Goal: Information Seeking & Learning: Learn about a topic

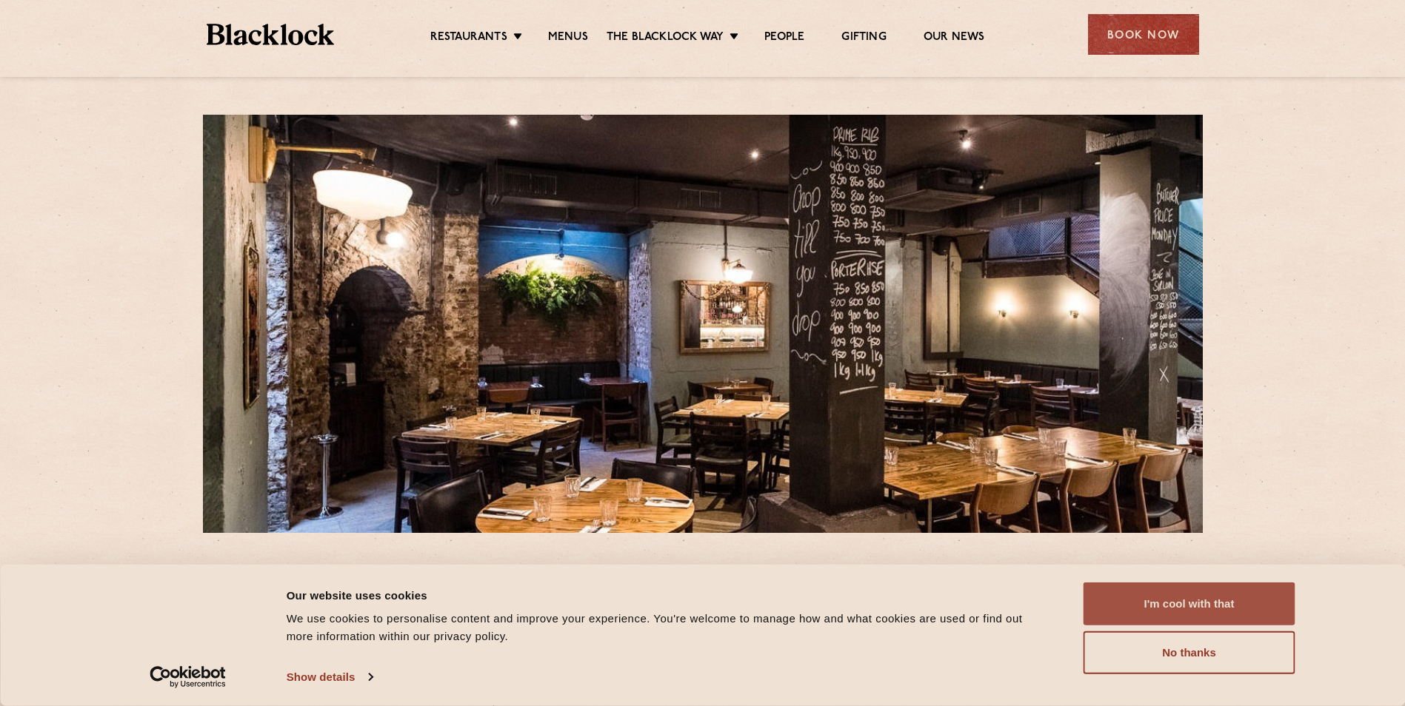
click at [1173, 615] on button "I'm cool with that" at bounding box center [1189, 604] width 212 height 43
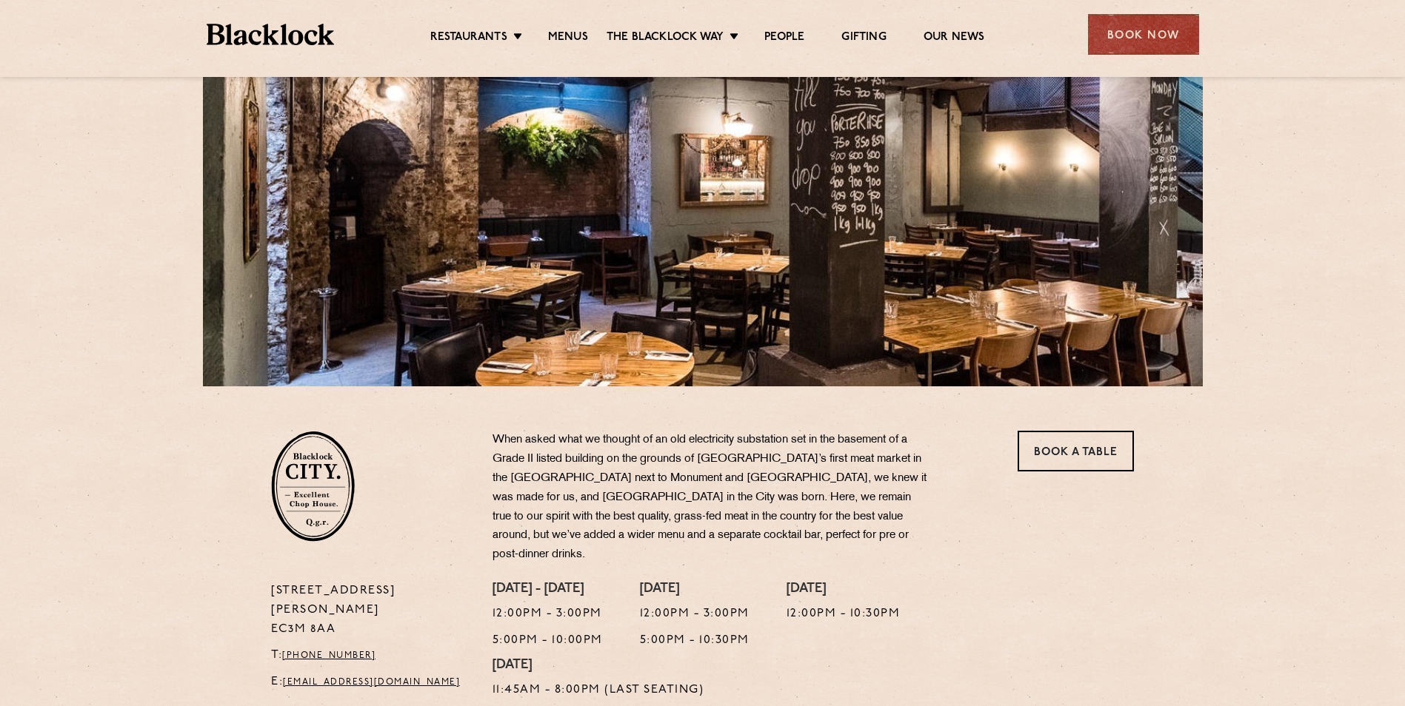
scroll to position [148, 0]
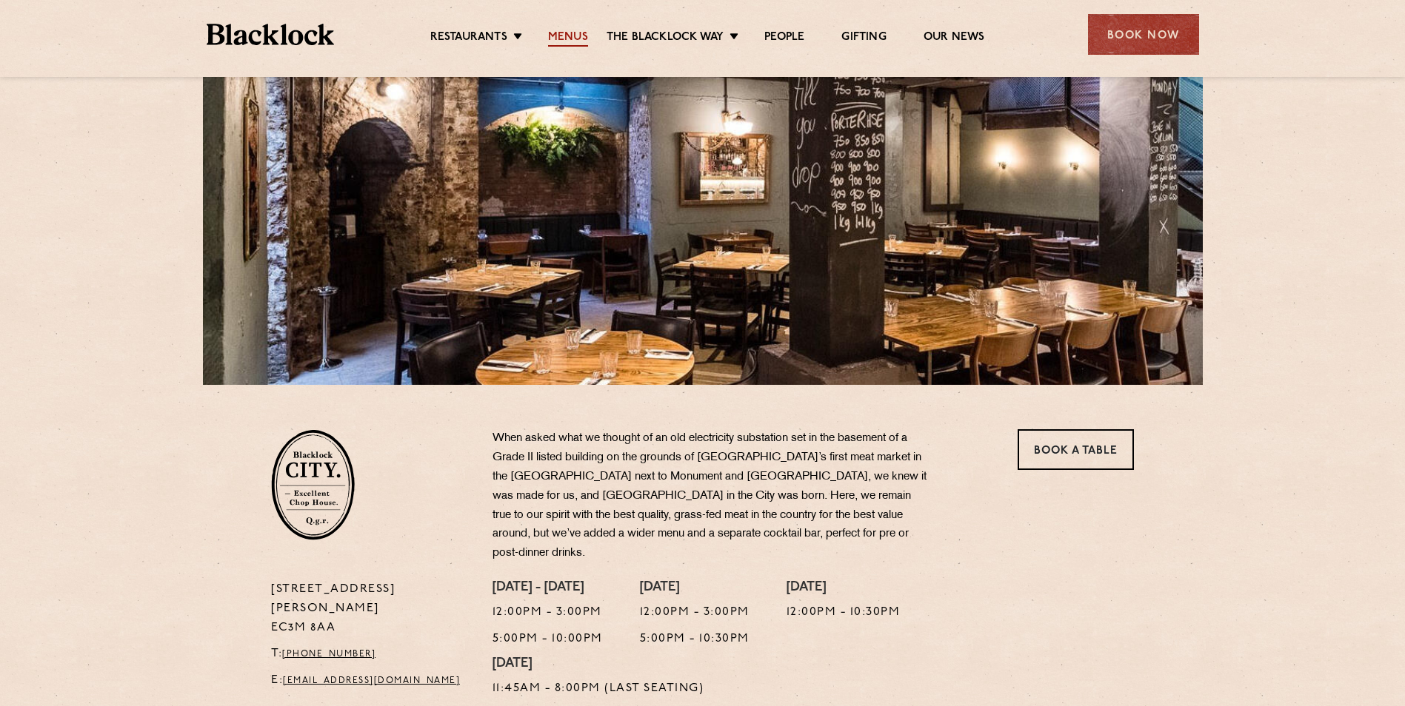
click at [569, 37] on link "Menus" at bounding box center [568, 38] width 40 height 16
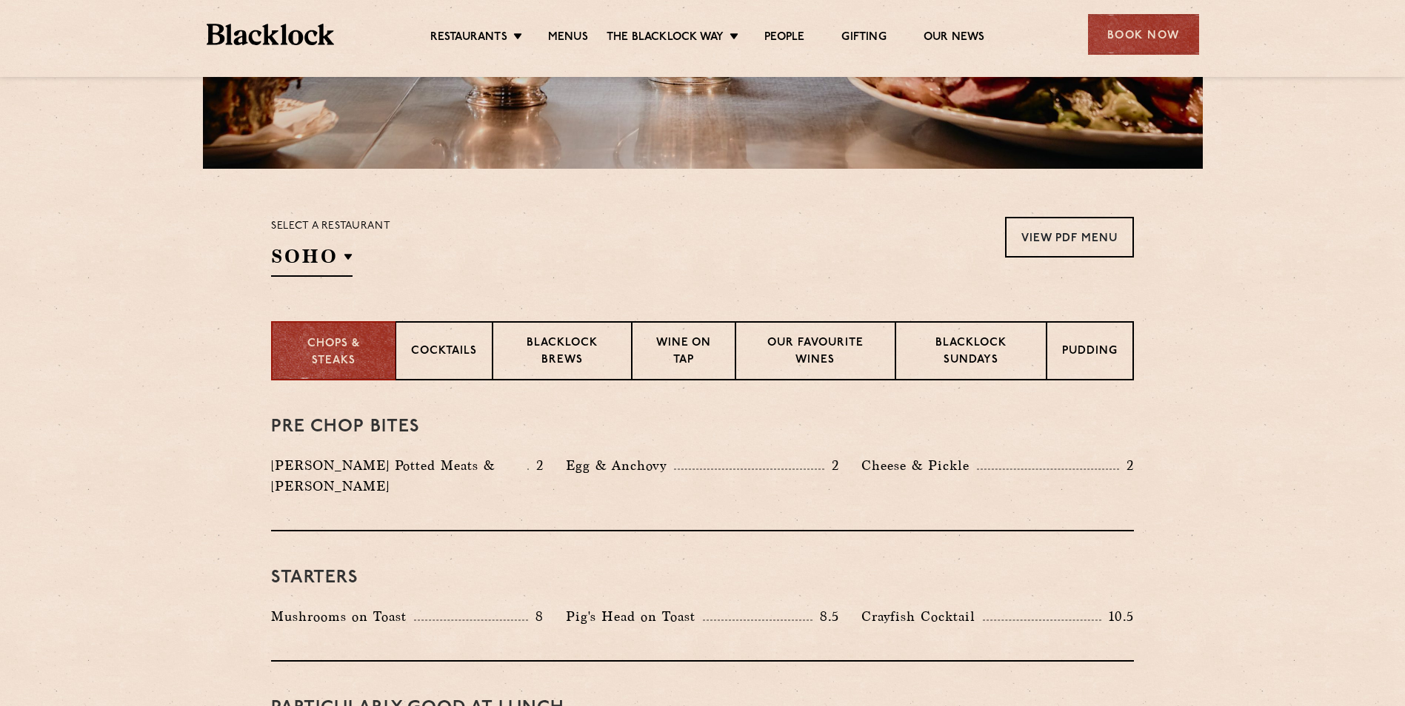
scroll to position [370, 0]
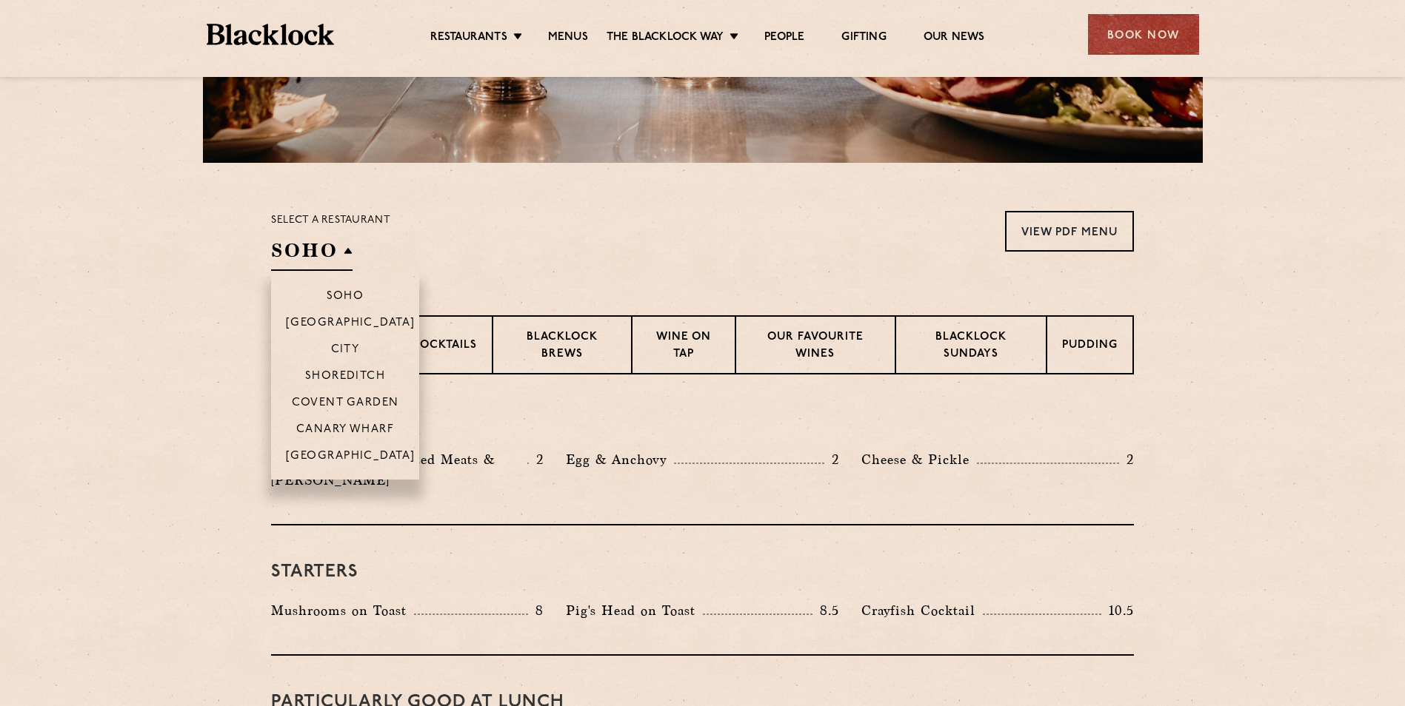
click at [344, 242] on h2 "SOHO" at bounding box center [311, 254] width 81 height 33
click at [347, 346] on p "City" at bounding box center [345, 351] width 29 height 15
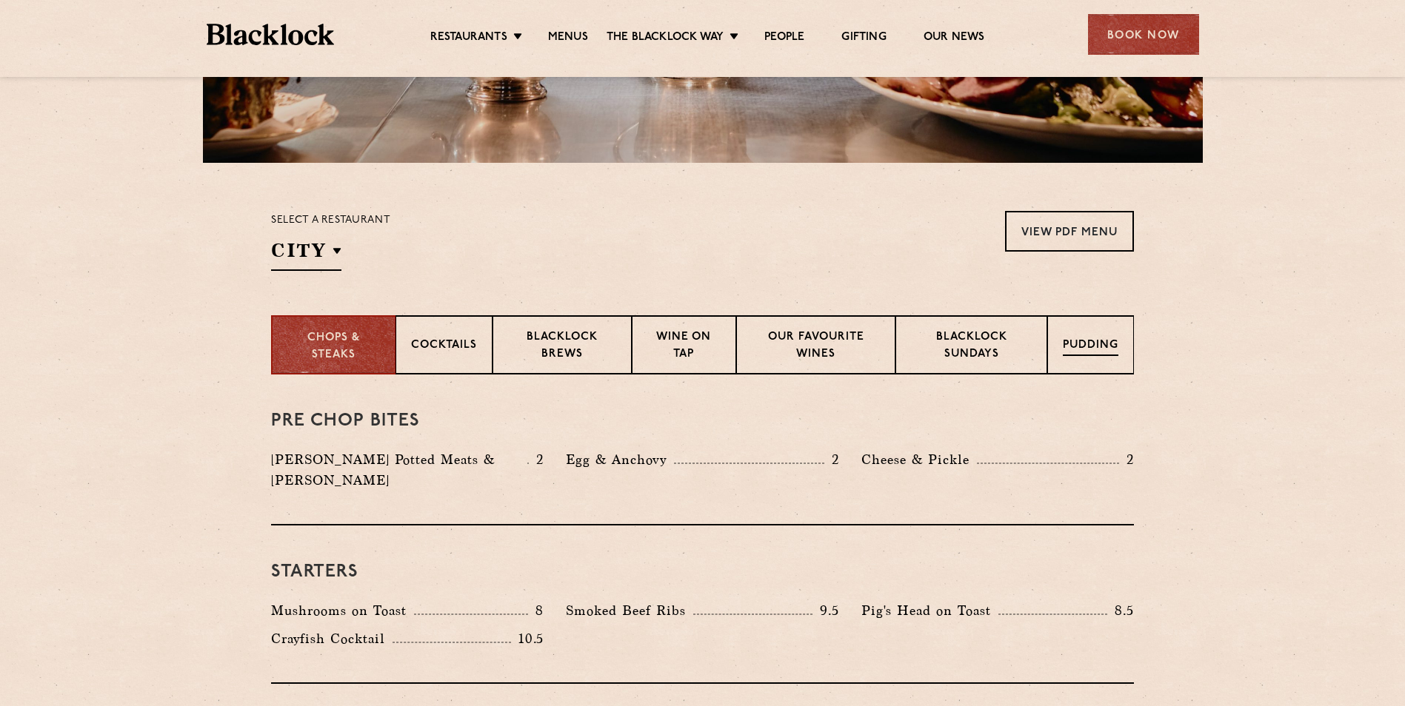
click at [1089, 338] on p "Pudding" at bounding box center [1091, 347] width 56 height 19
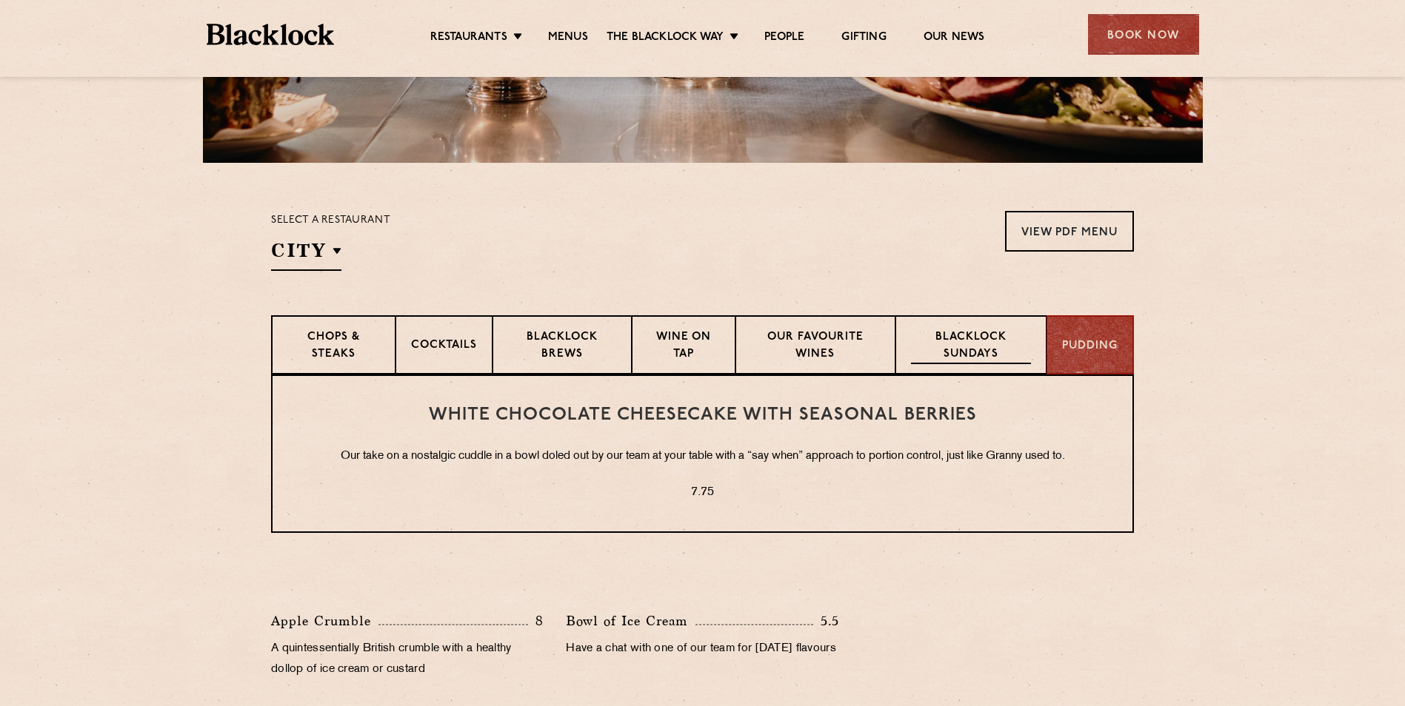
click at [965, 341] on p "Blacklock Sundays" at bounding box center [971, 347] width 120 height 35
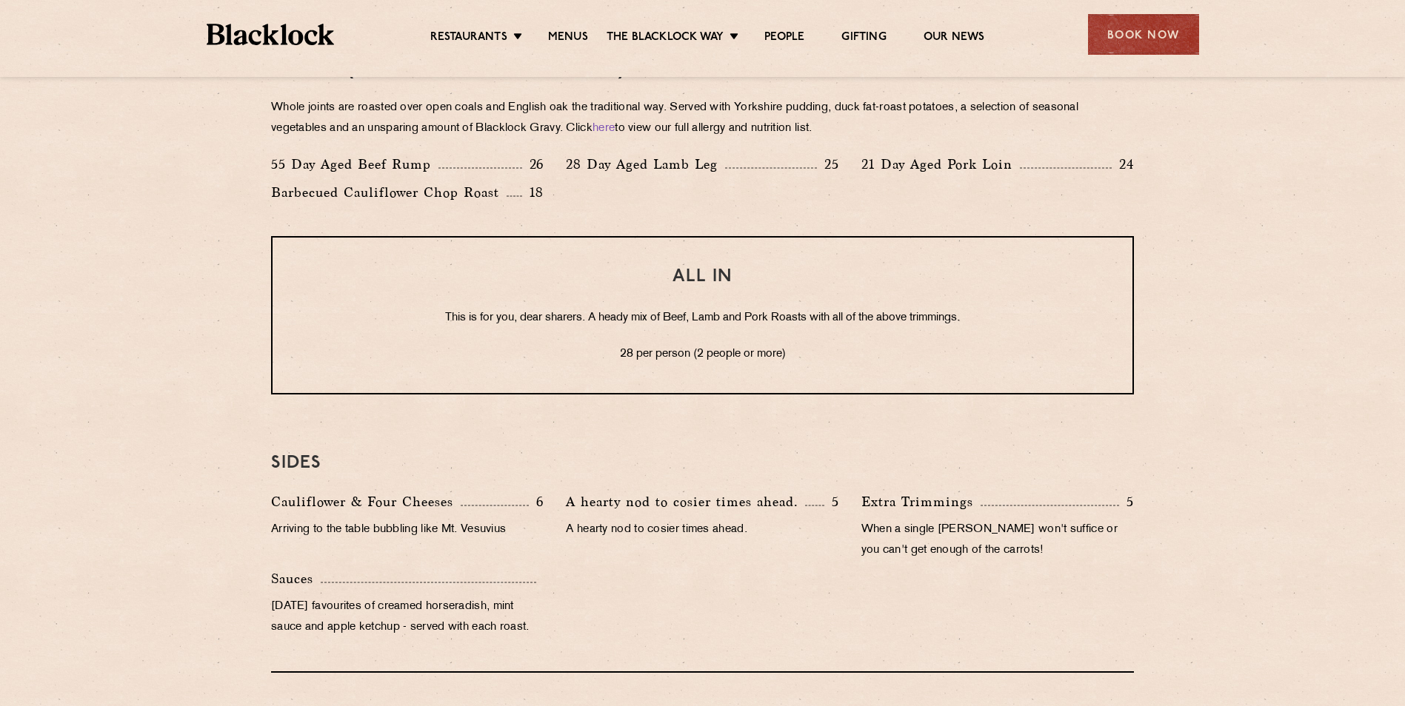
scroll to position [1185, 0]
